Goal: Transaction & Acquisition: Book appointment/travel/reservation

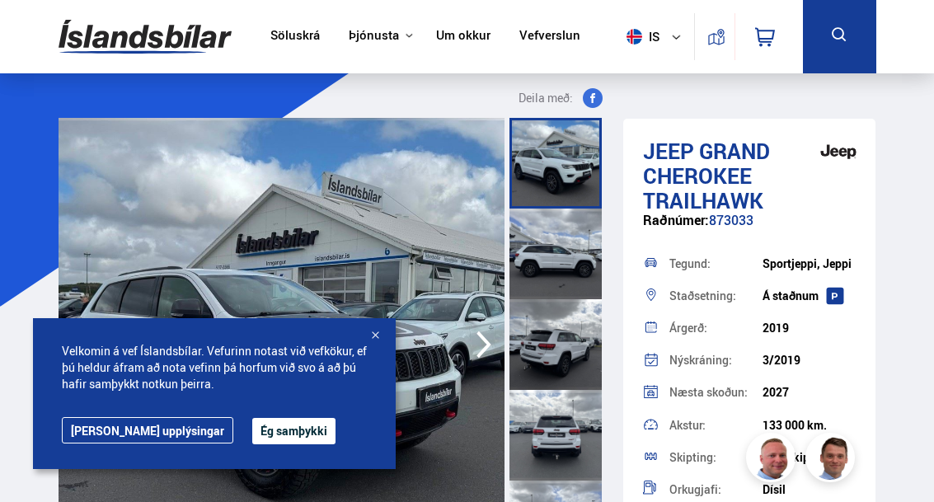
click at [252, 423] on button "Ég samþykki" at bounding box center [293, 431] width 83 height 26
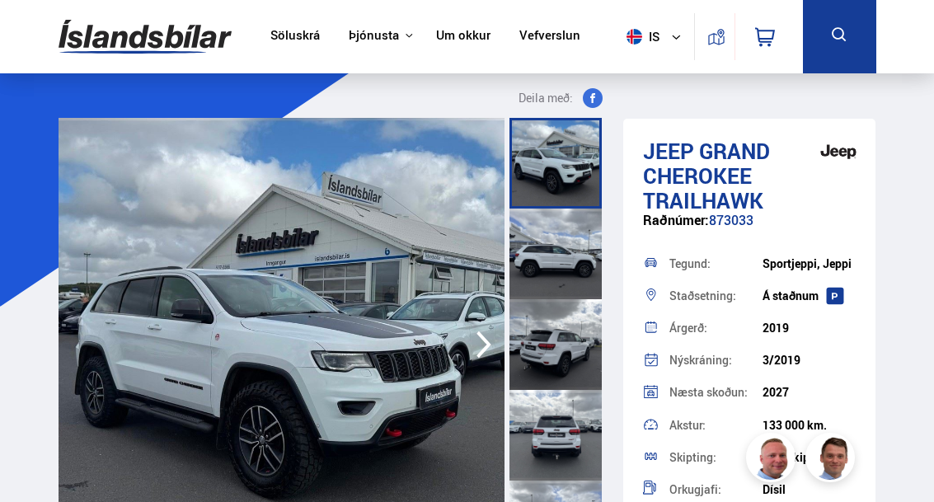
click at [587, 232] on div at bounding box center [555, 254] width 92 height 91
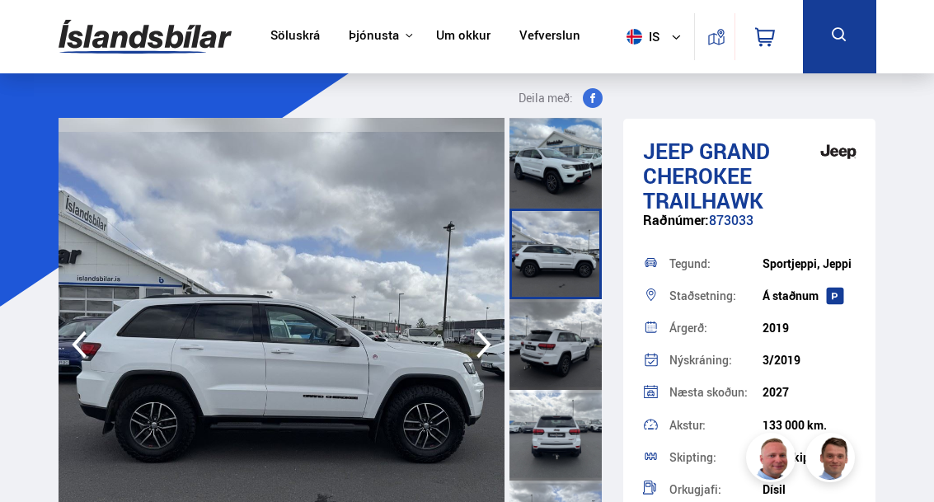
click at [487, 345] on icon "button" at bounding box center [483, 344] width 15 height 27
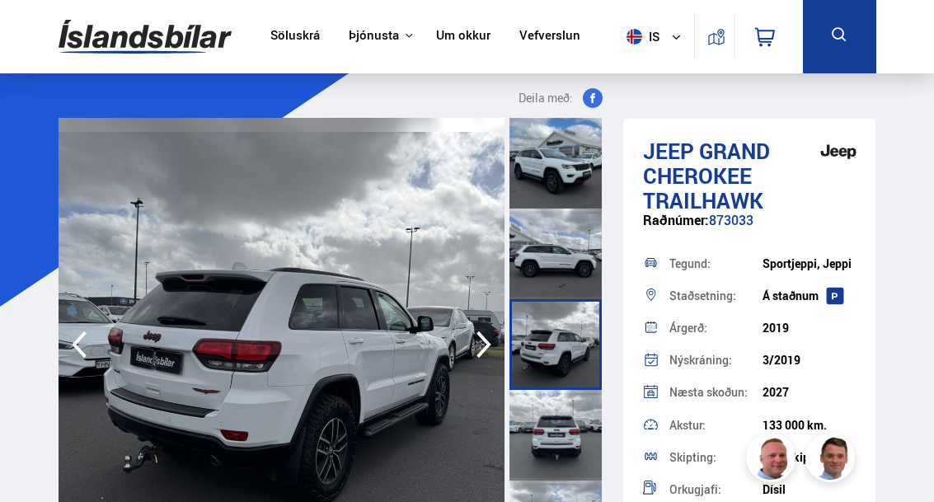
click at [481, 331] on icon "button" at bounding box center [483, 345] width 33 height 40
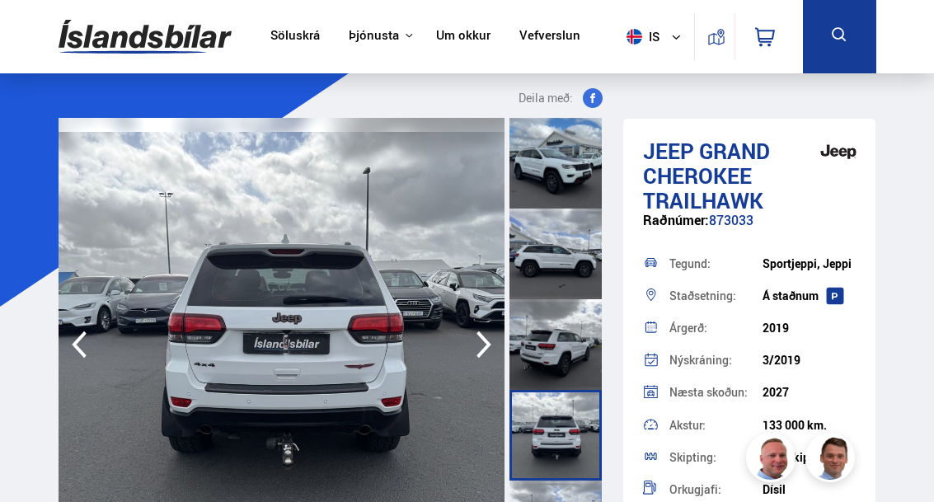
click at [486, 335] on icon "button" at bounding box center [483, 345] width 33 height 40
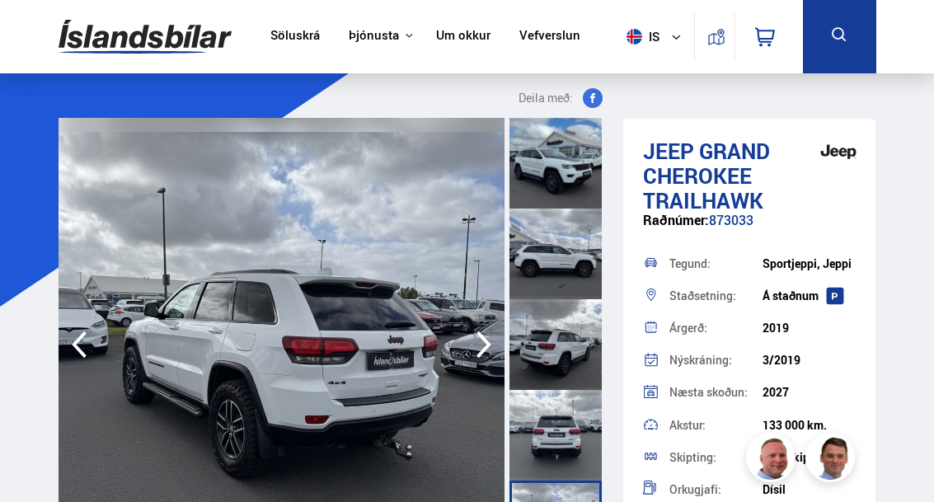
click at [485, 331] on icon "button" at bounding box center [483, 345] width 33 height 40
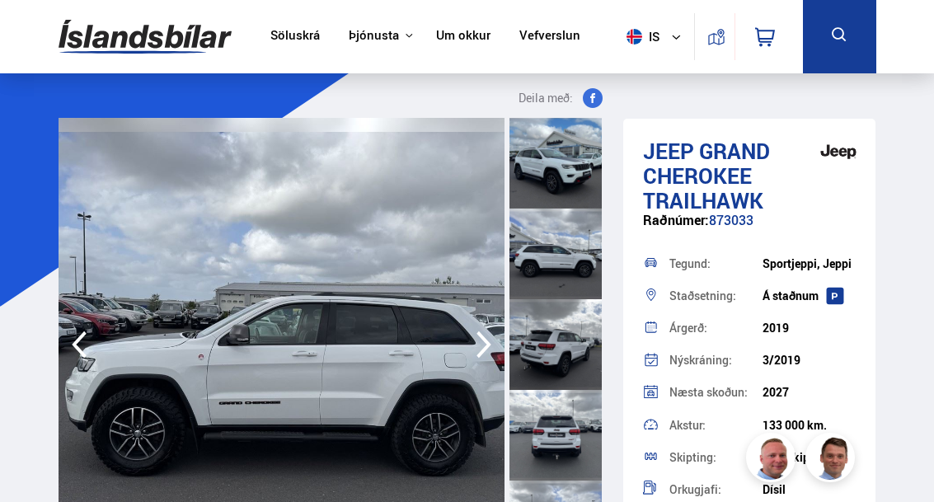
click at [485, 331] on icon "button" at bounding box center [483, 345] width 33 height 40
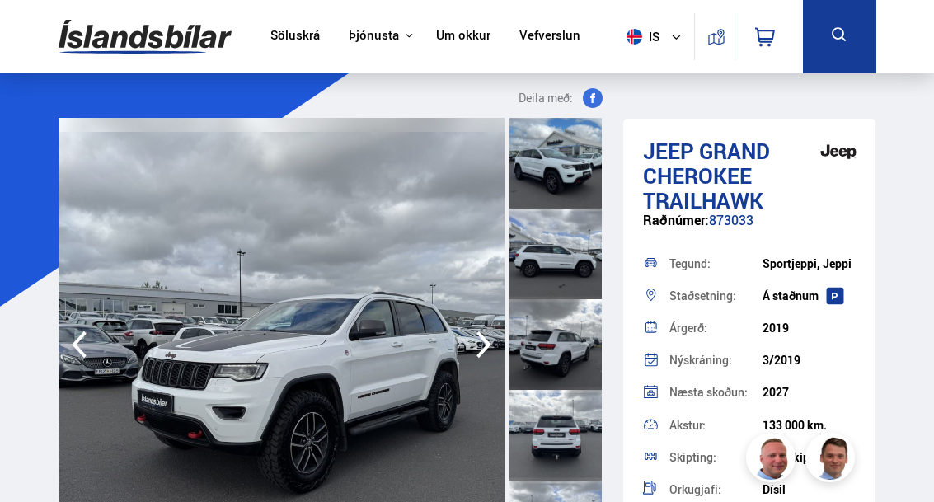
click at [488, 336] on icon "button" at bounding box center [483, 345] width 33 height 40
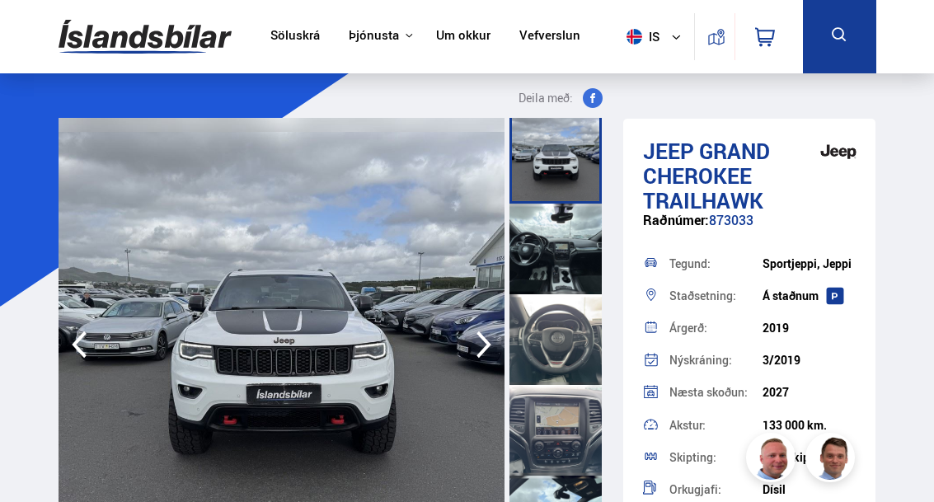
scroll to position [641, 0]
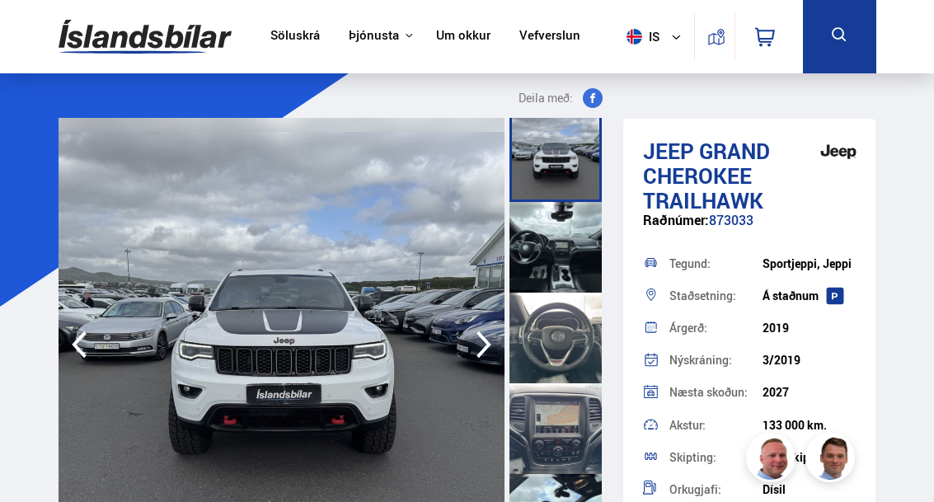
click at [553, 265] on div at bounding box center [555, 247] width 92 height 91
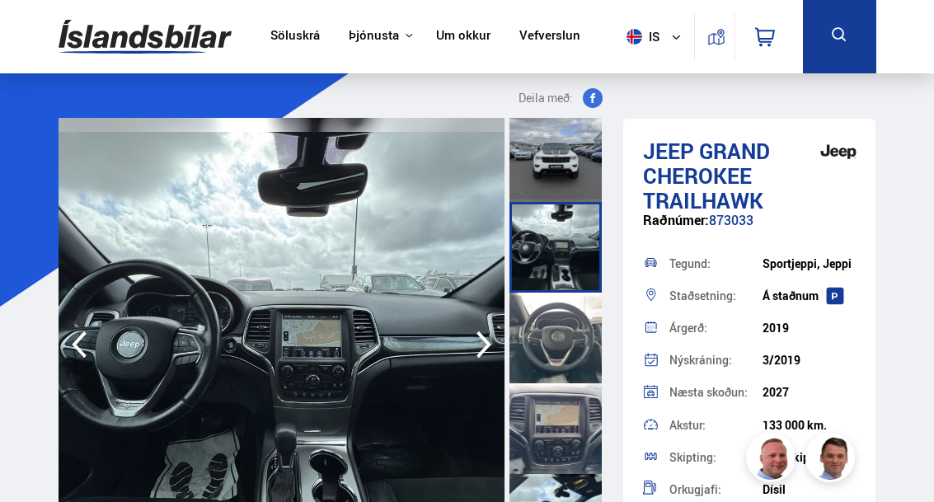
click at [495, 340] on icon "button" at bounding box center [483, 345] width 33 height 40
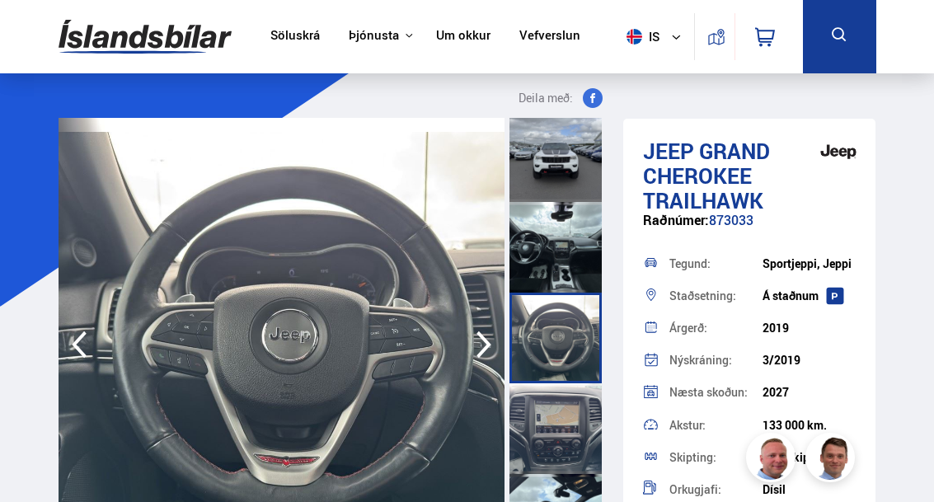
click at [500, 332] on icon "button" at bounding box center [483, 345] width 33 height 40
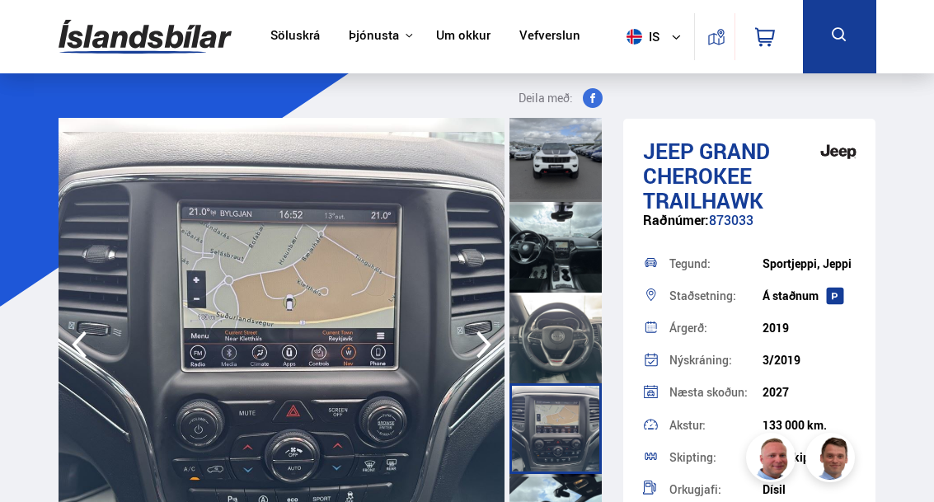
click at [494, 341] on icon "button" at bounding box center [483, 345] width 33 height 40
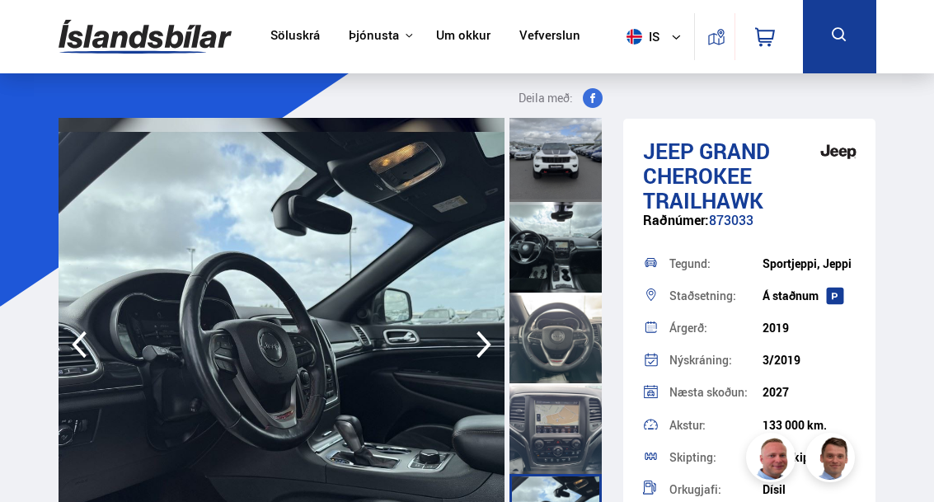
click at [492, 338] on icon "button" at bounding box center [483, 345] width 33 height 40
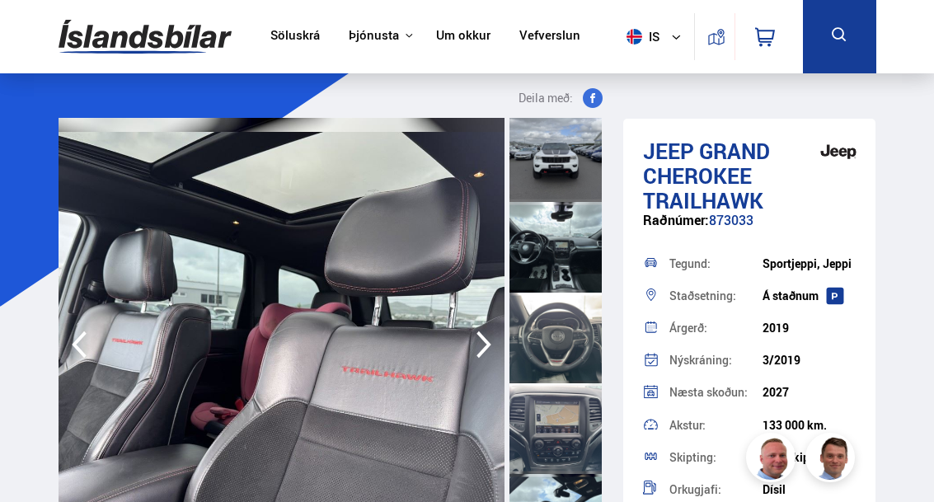
click at [491, 330] on icon "button" at bounding box center [483, 345] width 33 height 40
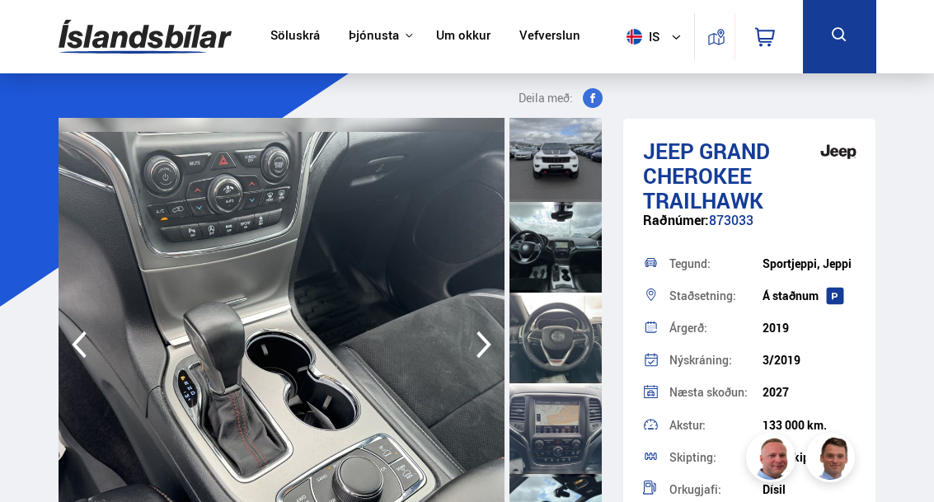
click at [73, 346] on icon "button" at bounding box center [79, 344] width 15 height 27
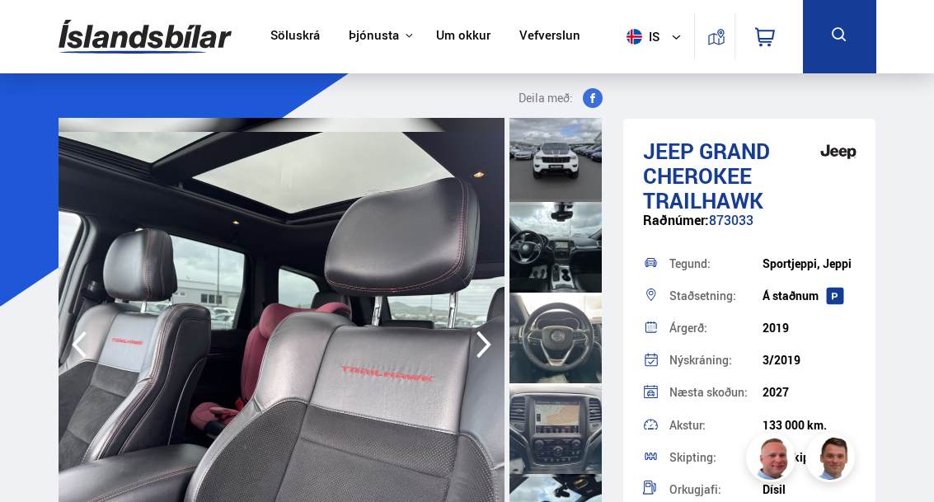
click at [490, 338] on icon "button" at bounding box center [483, 345] width 33 height 40
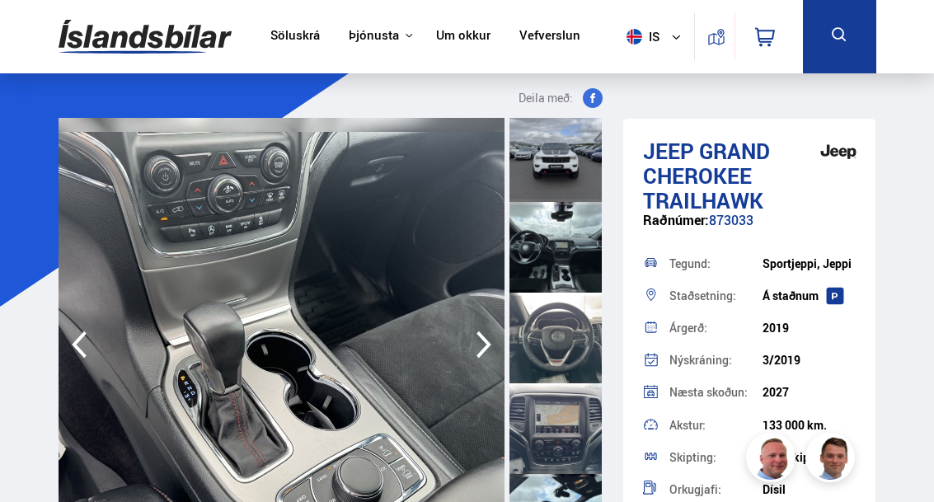
click at [489, 332] on icon "button" at bounding box center [483, 345] width 33 height 40
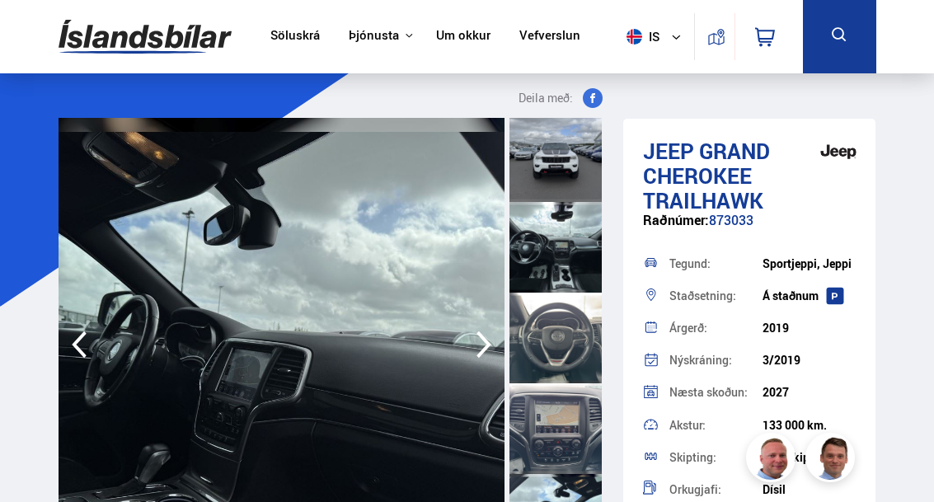
click at [500, 340] on icon "button" at bounding box center [483, 345] width 33 height 40
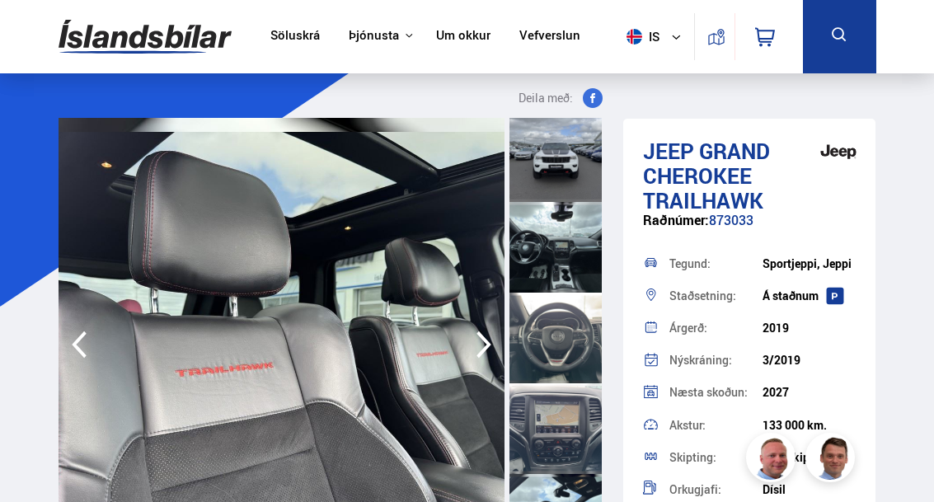
click at [494, 341] on icon "button" at bounding box center [483, 345] width 33 height 40
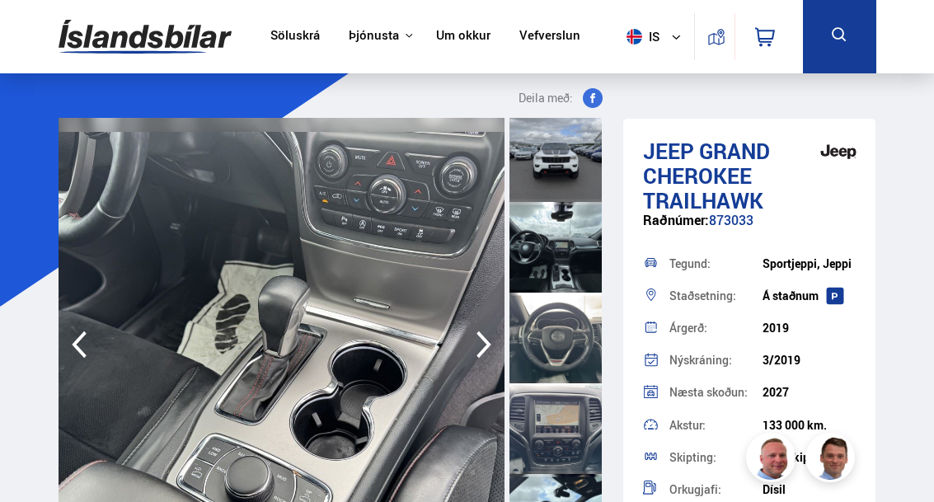
click at [85, 337] on icon "button" at bounding box center [79, 345] width 33 height 40
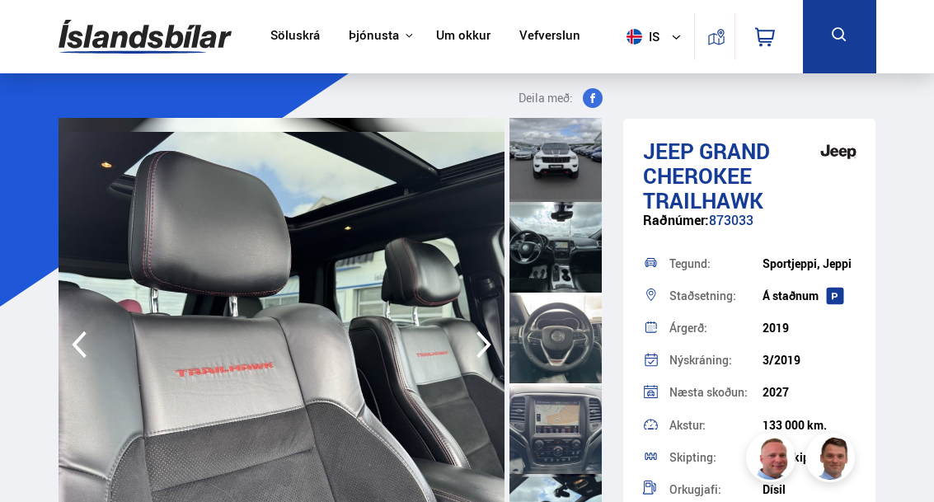
click at [497, 338] on icon "button" at bounding box center [483, 345] width 33 height 40
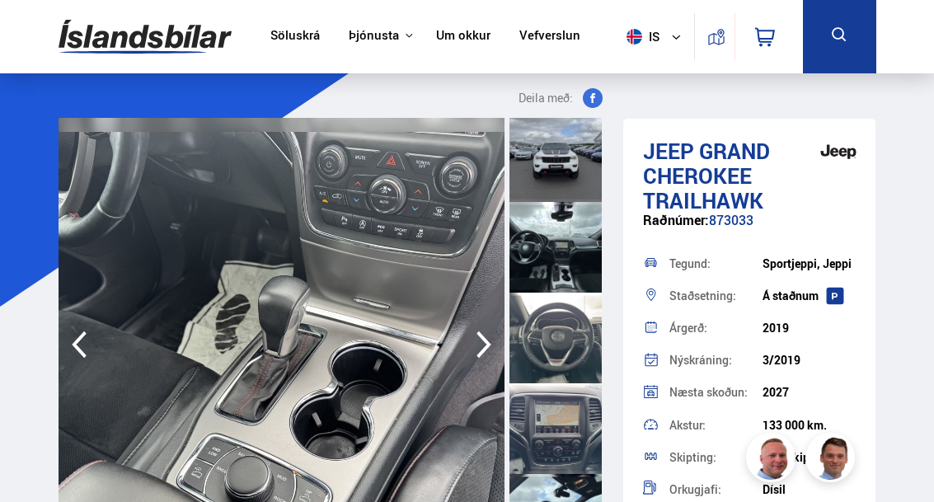
click at [491, 336] on icon "button" at bounding box center [483, 345] width 33 height 40
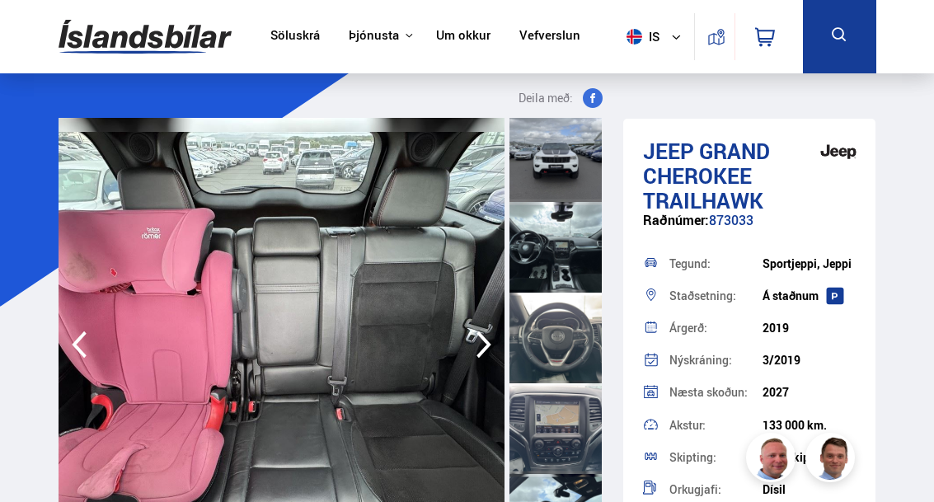
click at [500, 341] on icon "button" at bounding box center [483, 345] width 33 height 40
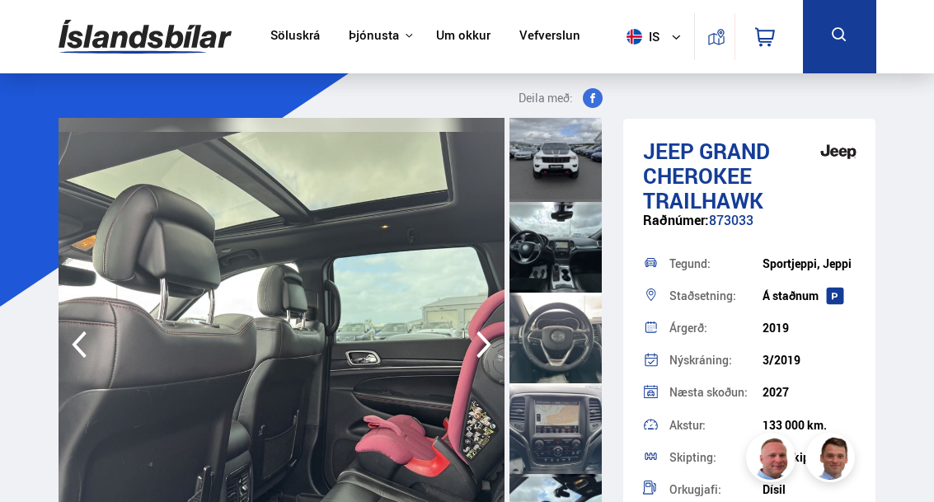
click at [502, 342] on img at bounding box center [282, 344] width 447 height 453
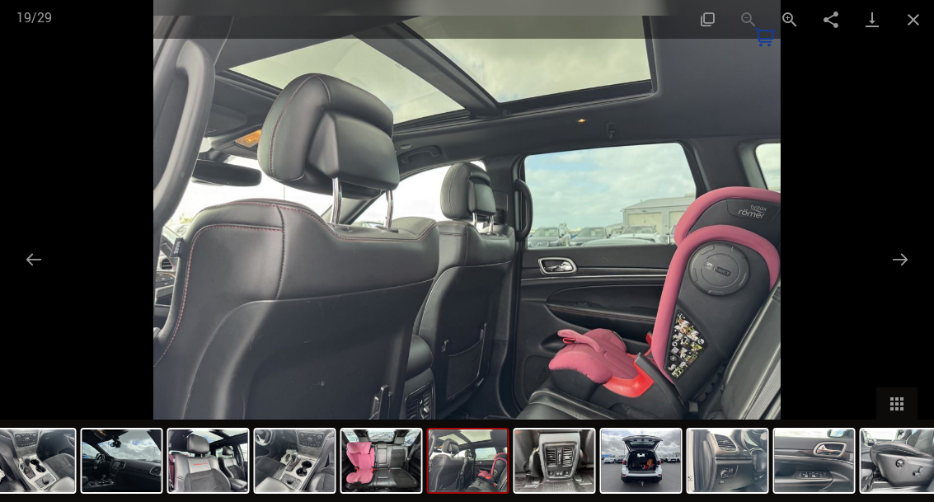
click at [906, 266] on button "Next slide" at bounding box center [900, 259] width 35 height 32
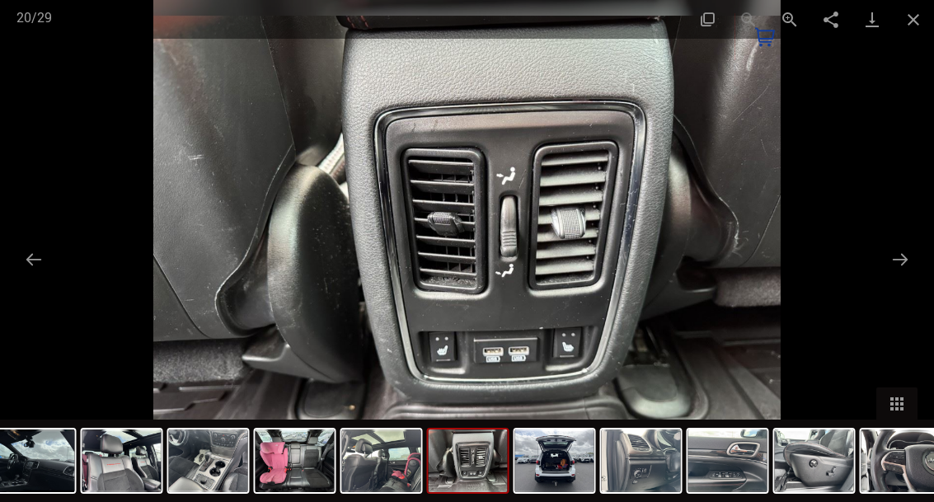
click at [896, 255] on button "Next slide" at bounding box center [900, 259] width 35 height 32
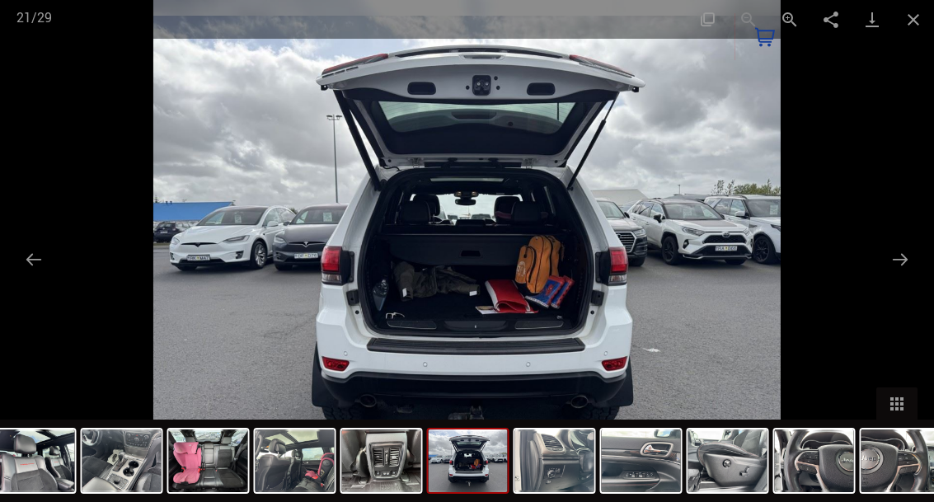
click at [896, 253] on button "Next slide" at bounding box center [900, 259] width 35 height 32
click at [906, 10] on button "Close gallery" at bounding box center [913, 19] width 41 height 39
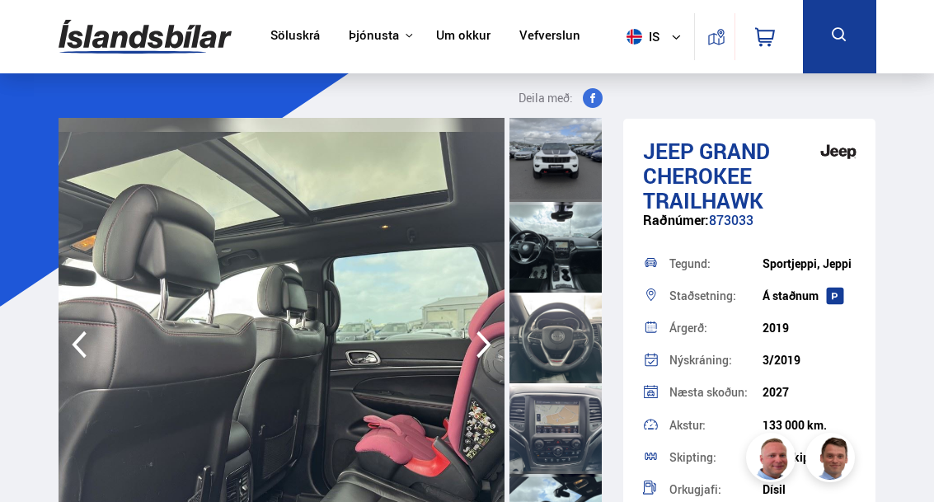
scroll to position [0, 0]
